Goal: Information Seeking & Learning: Learn about a topic

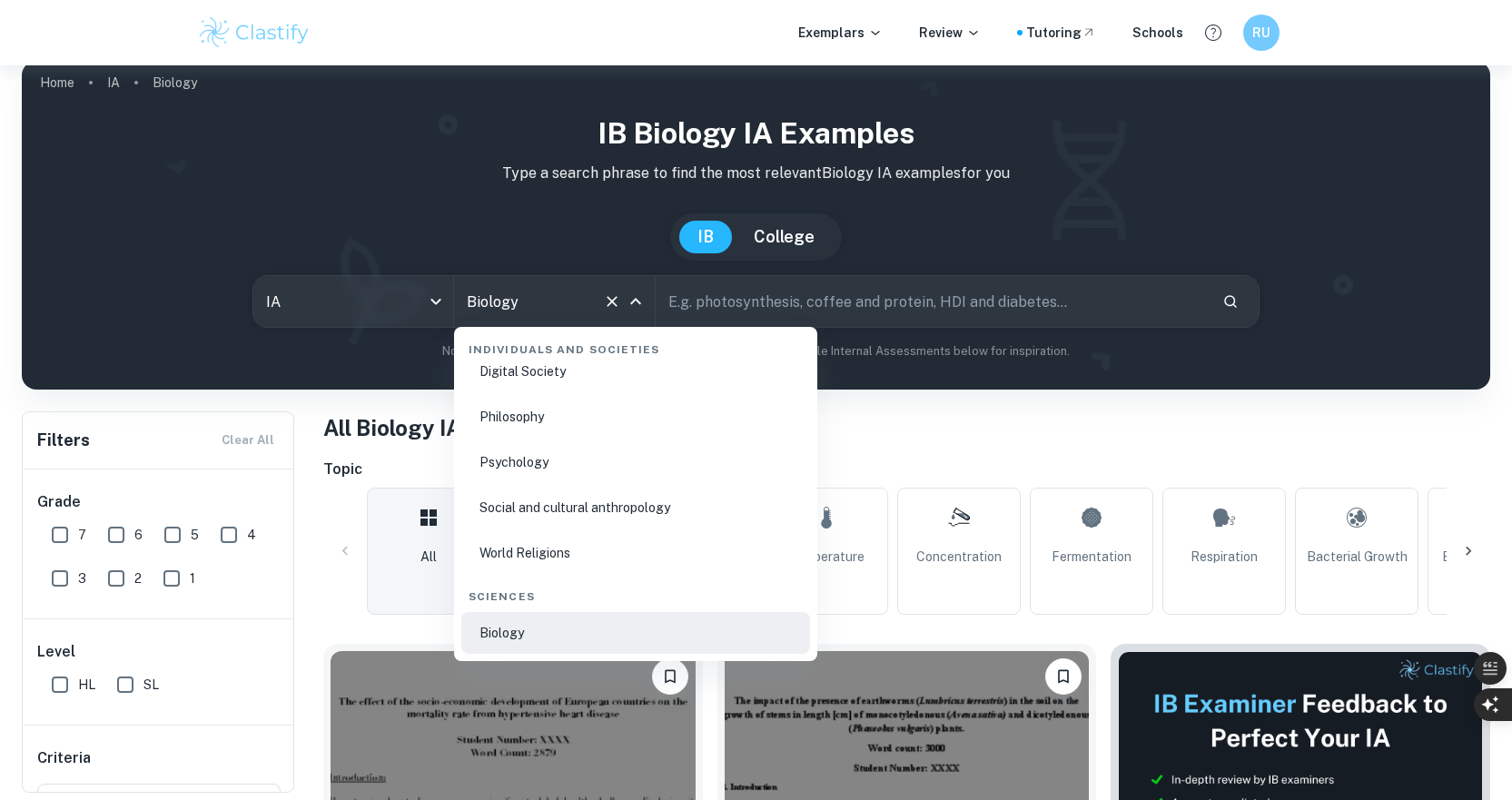
scroll to position [2687, 0]
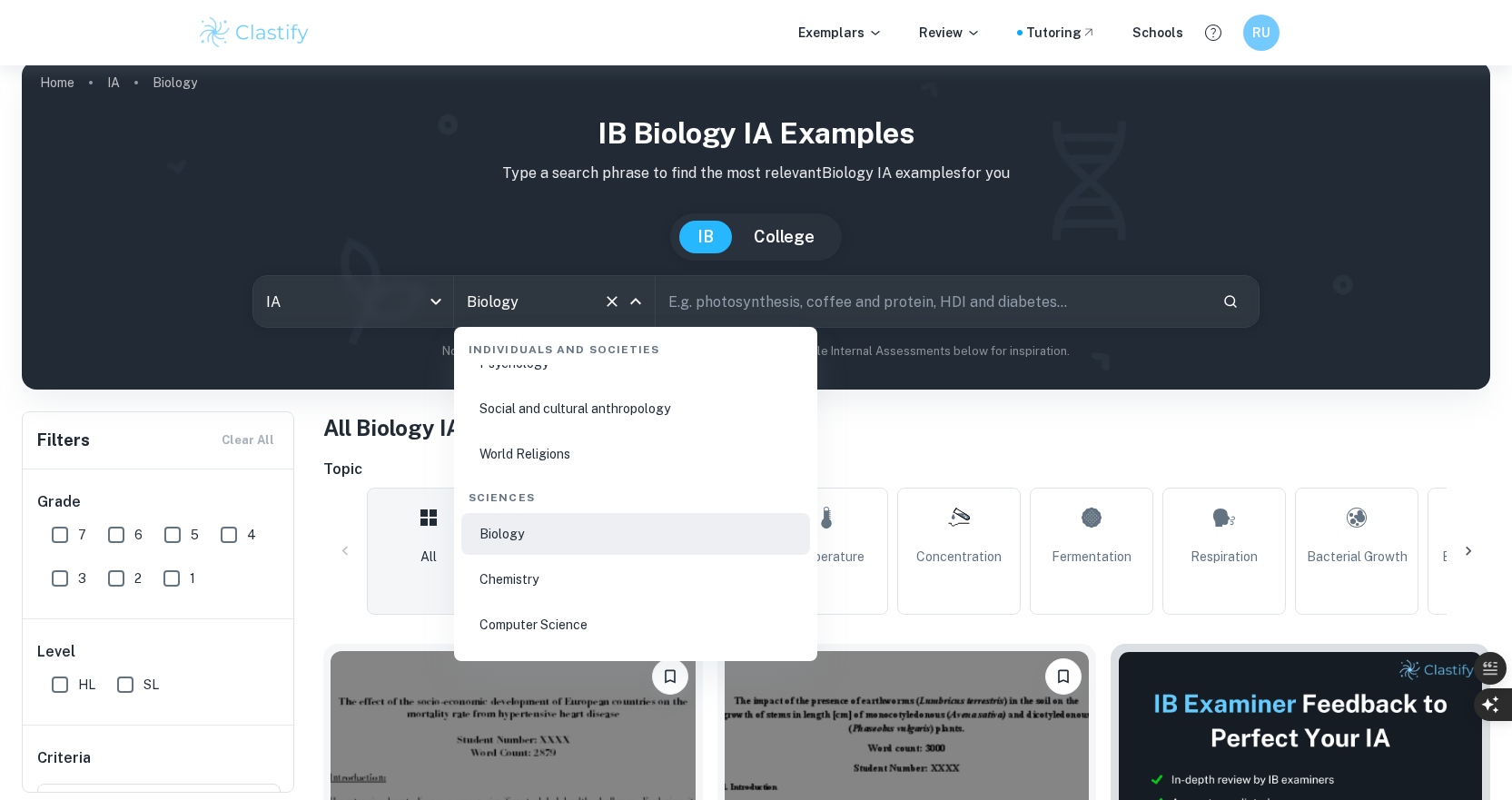
click at [600, 581] on li "Chemistry" at bounding box center [636, 578] width 349 height 42
type input "Chemistry"
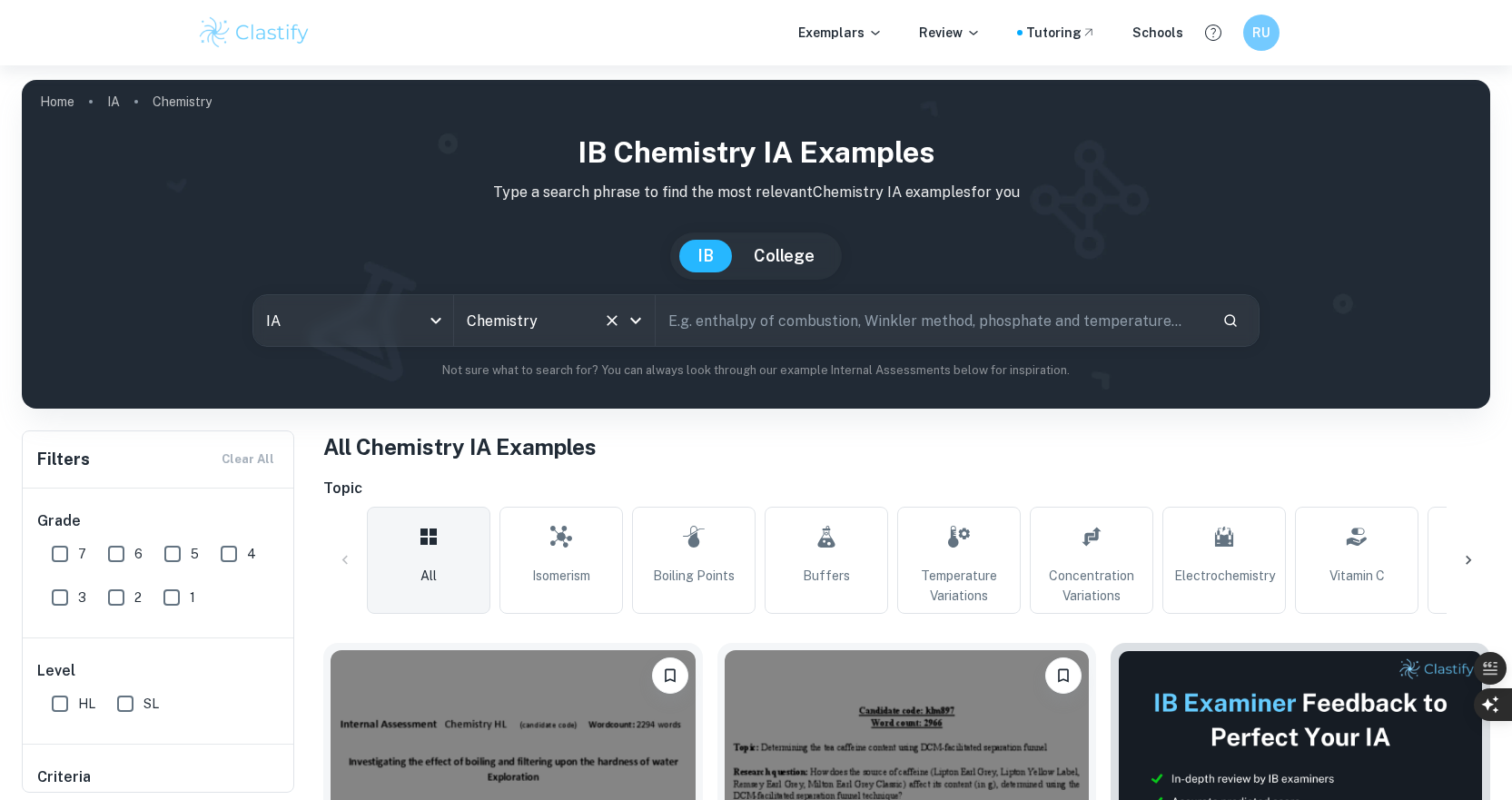
click at [793, 297] on input "text" at bounding box center [932, 320] width 553 height 51
type input "decomposition of [MEDICAL_DATA]"
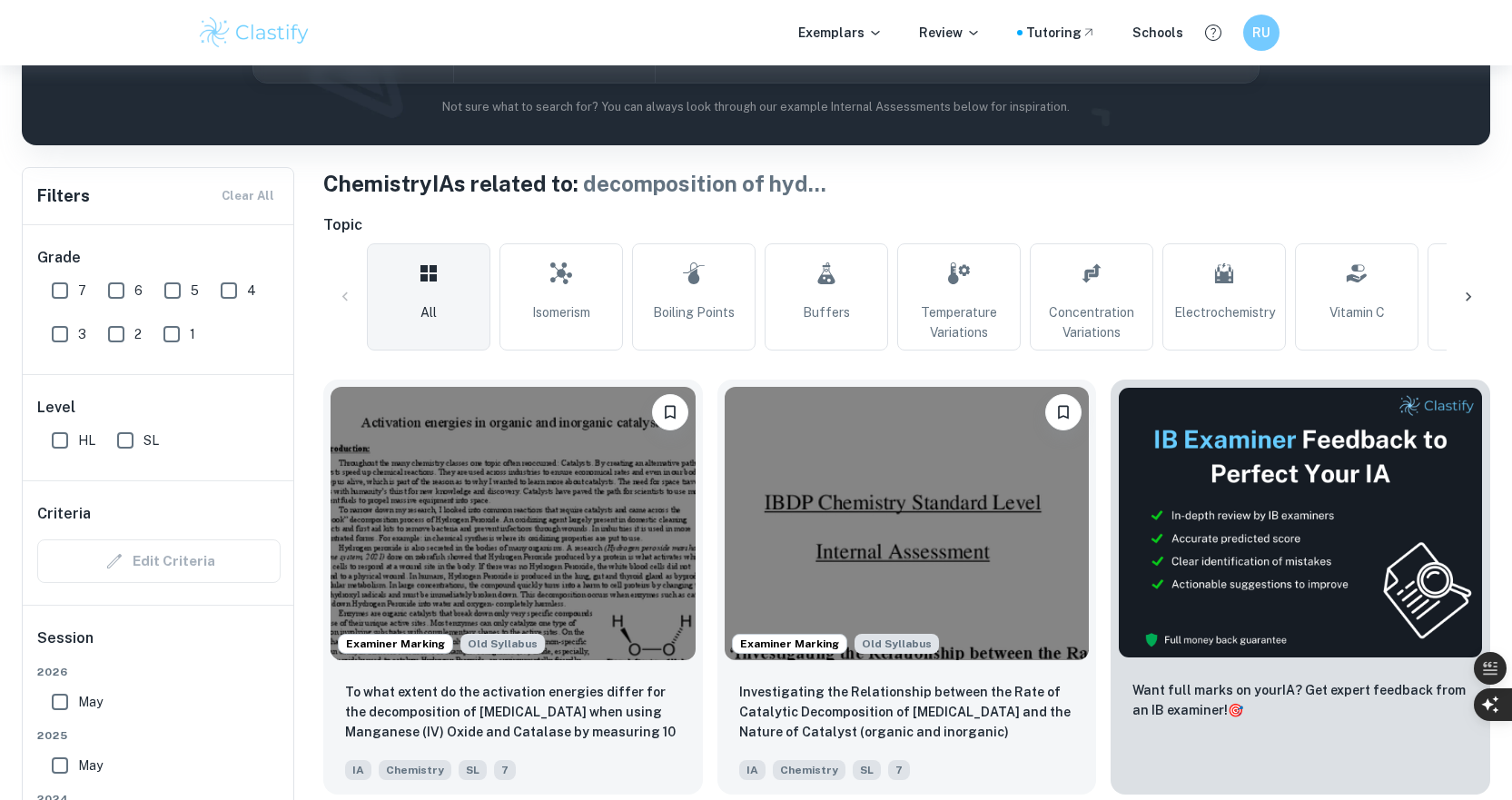
scroll to position [337, 0]
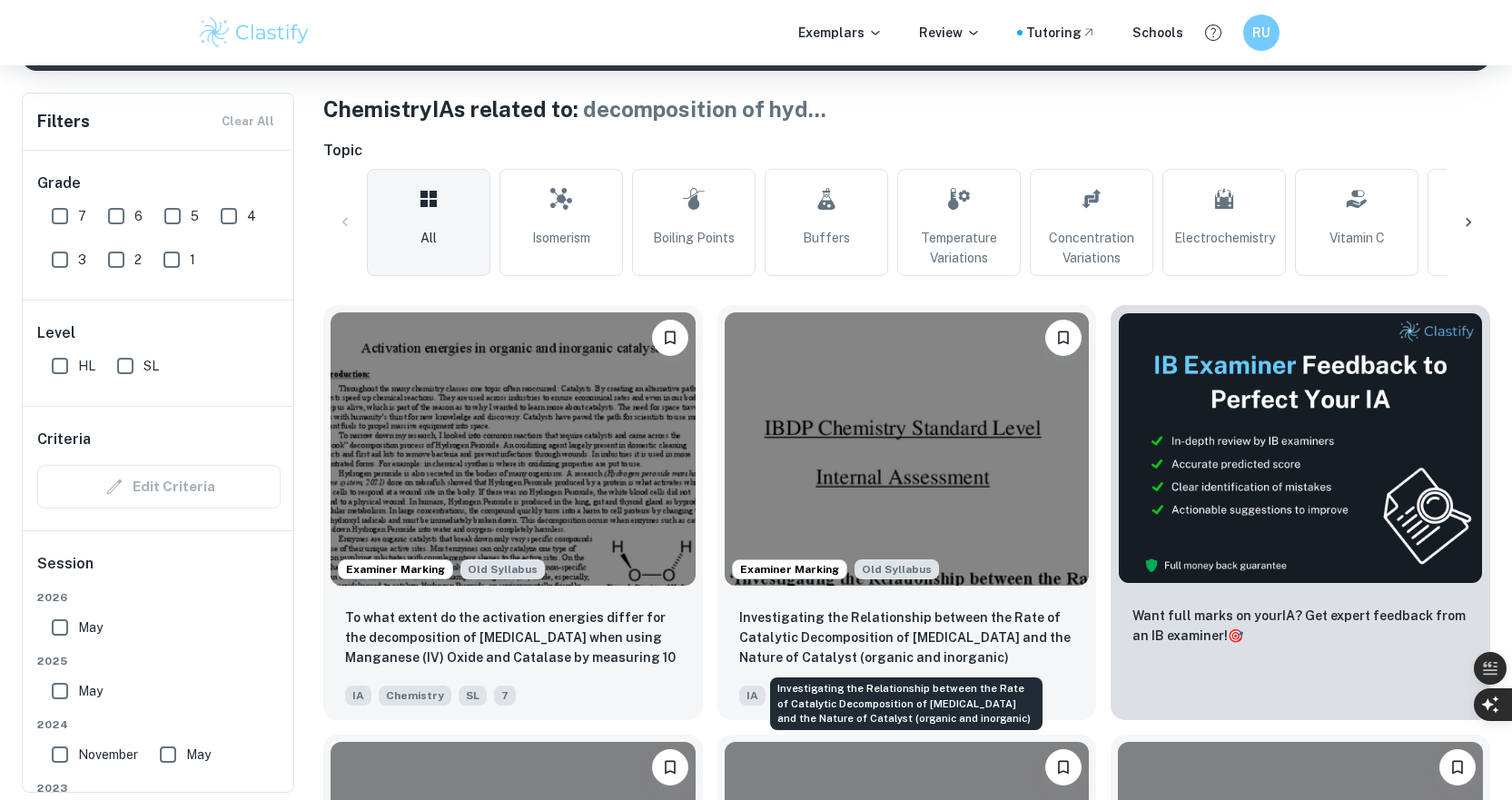
click at [961, 630] on p "Investigating the Relationship between the Rate of Catalytic Decomposition of […" at bounding box center [907, 637] width 336 height 60
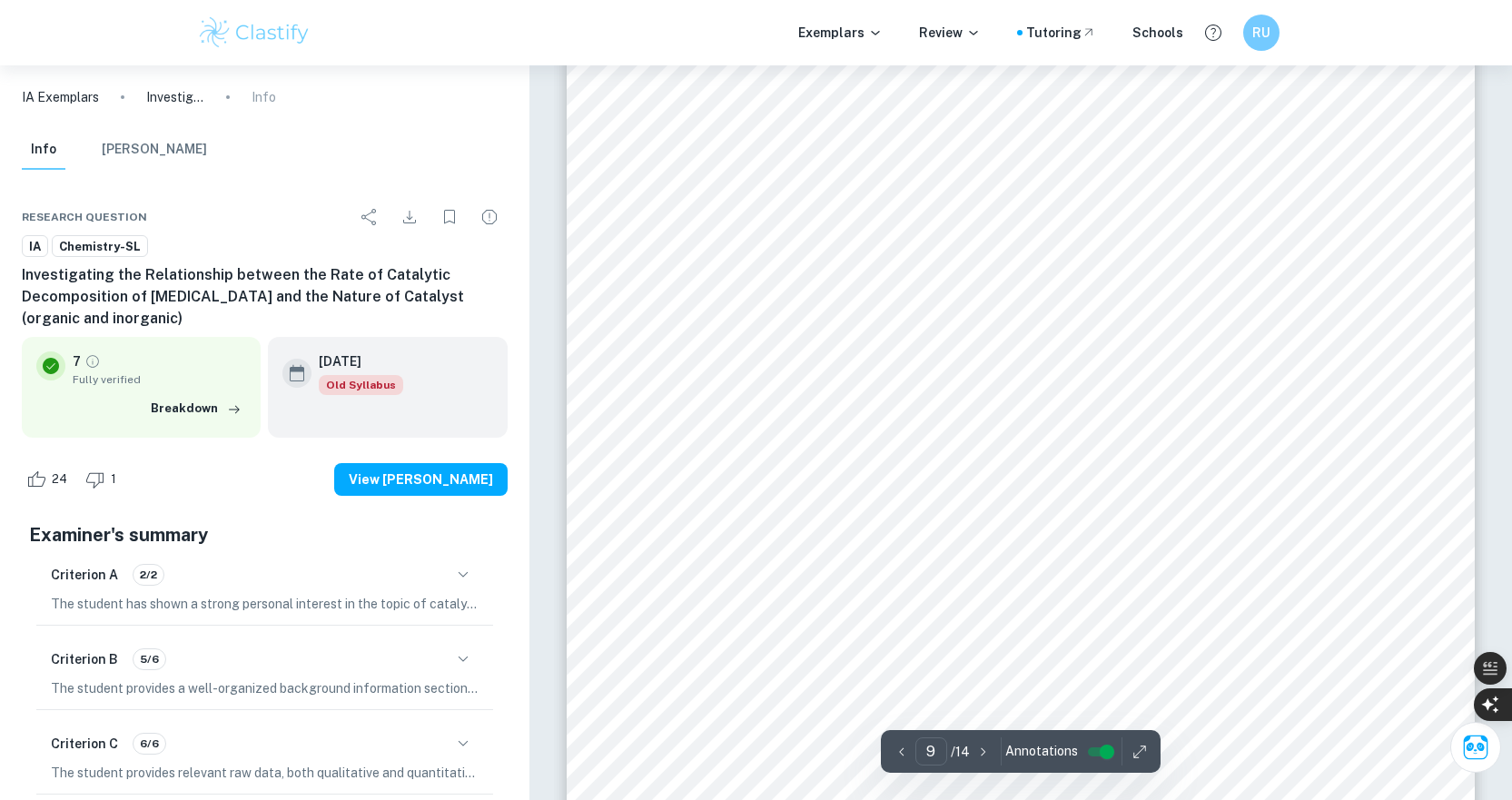
scroll to position [10796, 0]
type input "11"
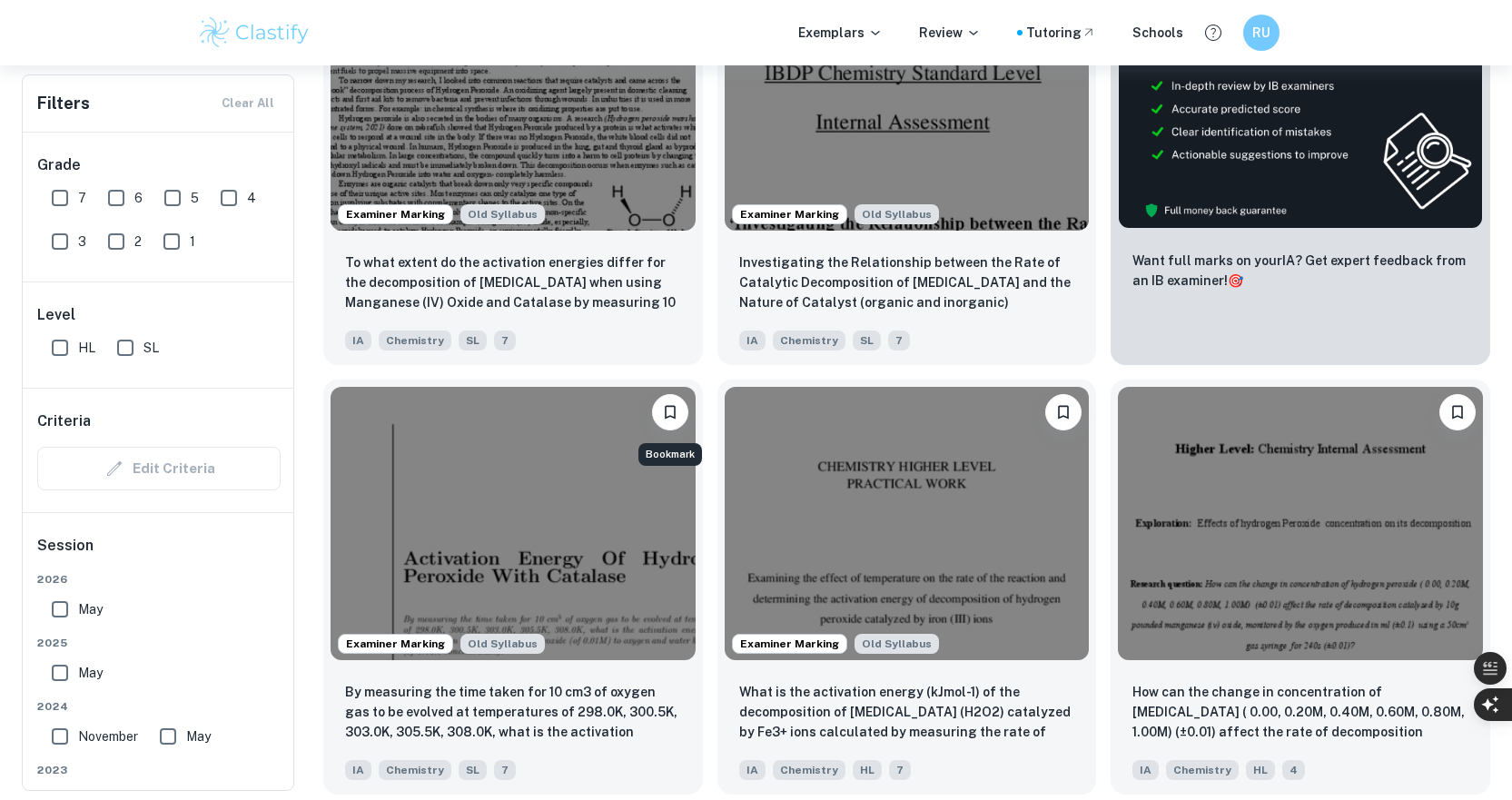
scroll to position [702, 0]
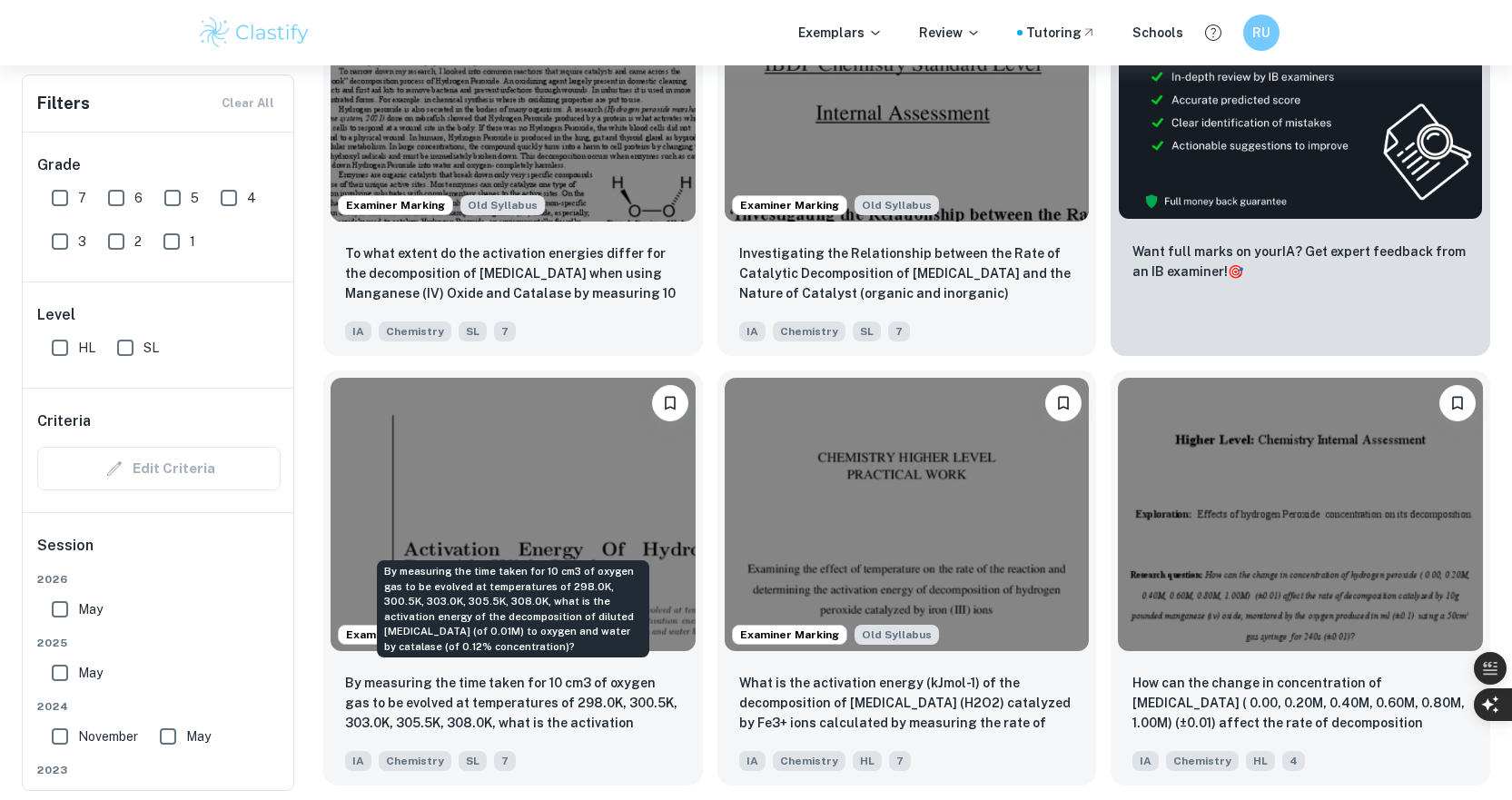
click at [523, 700] on p "By measuring the time taken for 10 cm3 of oxygen gas to be evolved at temperatu…" at bounding box center [513, 704] width 336 height 62
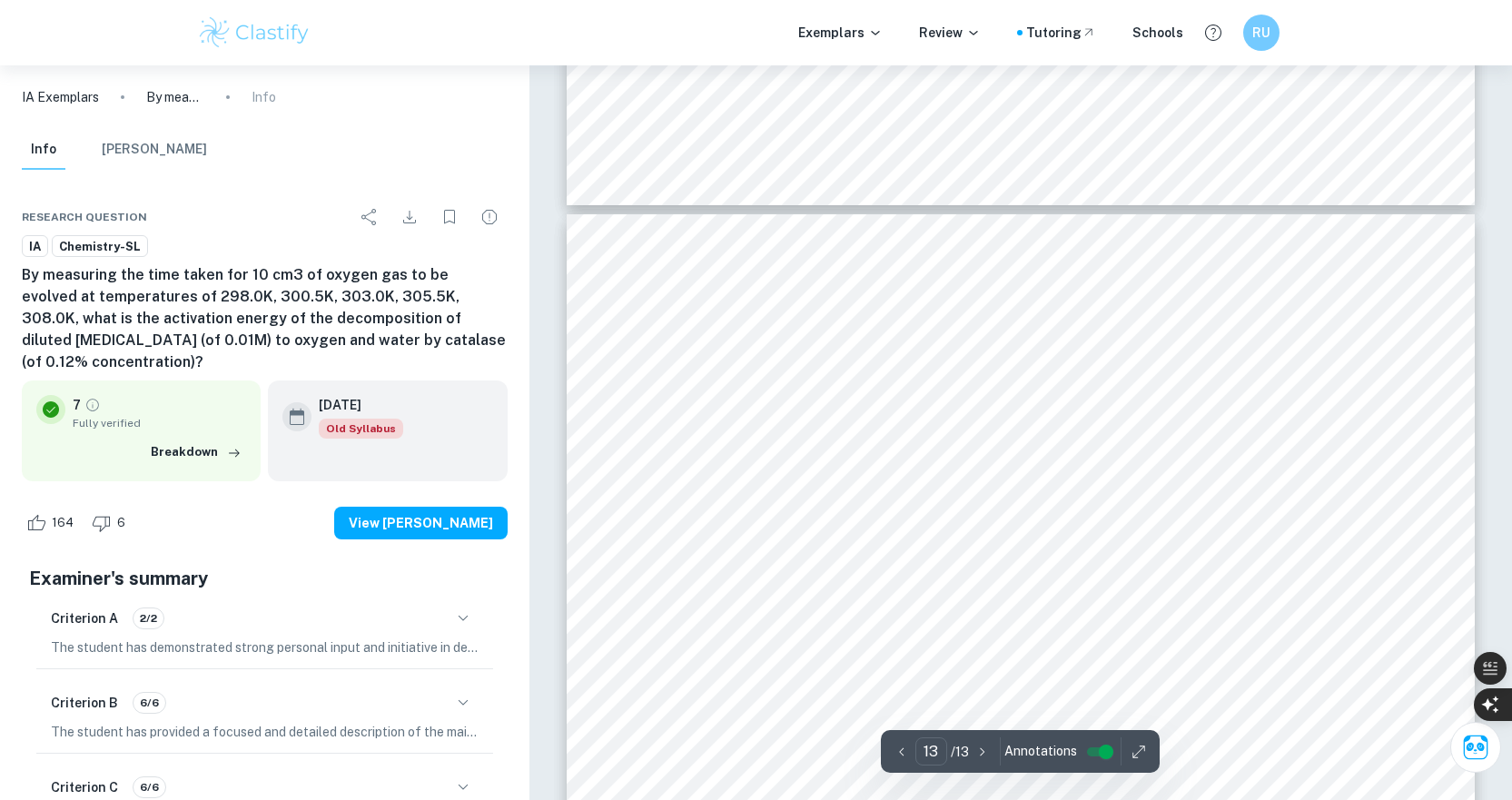
scroll to position [15532, 0]
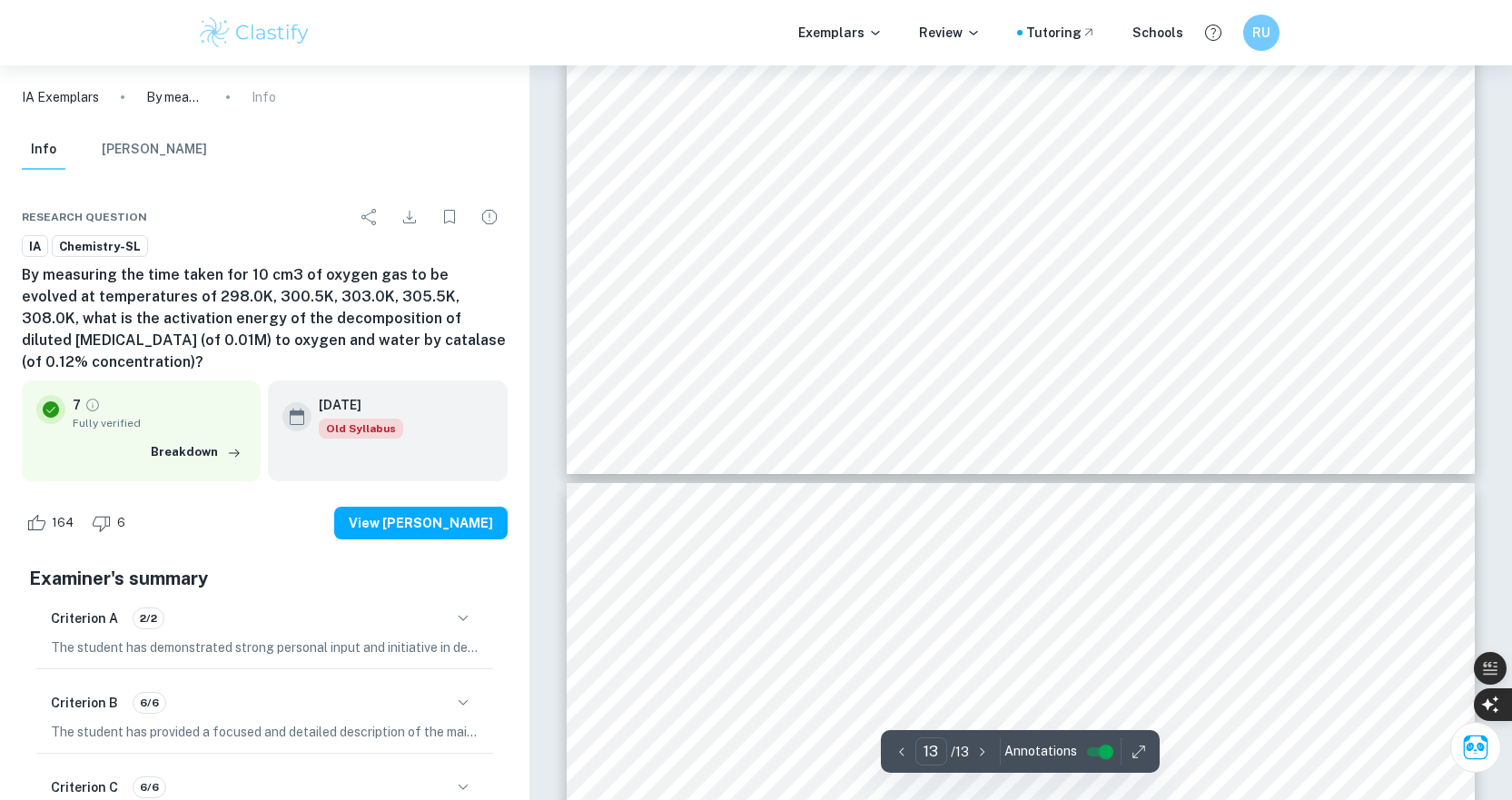
type input "12"
